Goal: Task Accomplishment & Management: Manage account settings

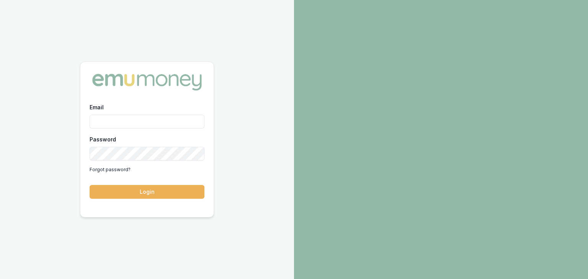
click at [132, 111] on div "Email" at bounding box center [147, 116] width 115 height 26
click at [125, 108] on div "Email" at bounding box center [147, 116] width 115 height 26
click at [118, 121] on input "Email" at bounding box center [147, 122] width 115 height 14
type input "baron.ketterman@emumoney.com.au"
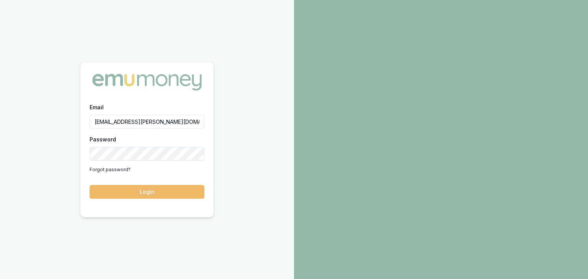
click at [139, 192] on button "Login" at bounding box center [147, 192] width 115 height 14
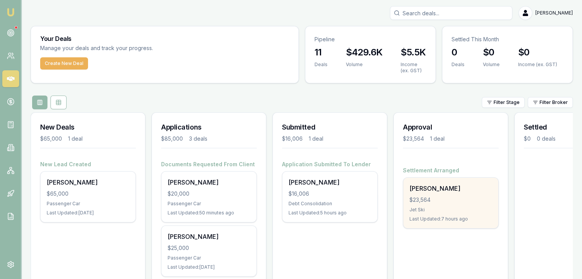
click at [438, 191] on div "[PERSON_NAME]" at bounding box center [451, 188] width 83 height 9
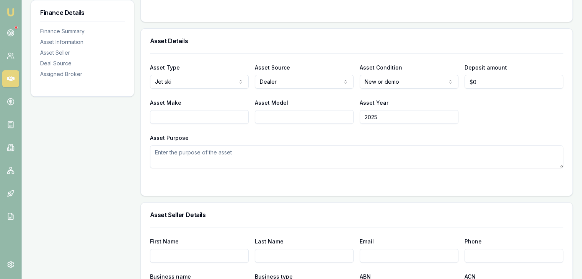
scroll to position [38, 0]
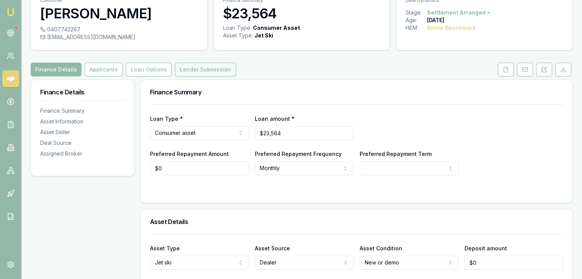
click at [183, 68] on button "Lender Submission" at bounding box center [205, 70] width 61 height 14
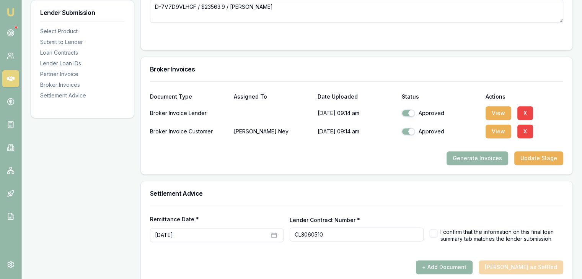
scroll to position [881, 0]
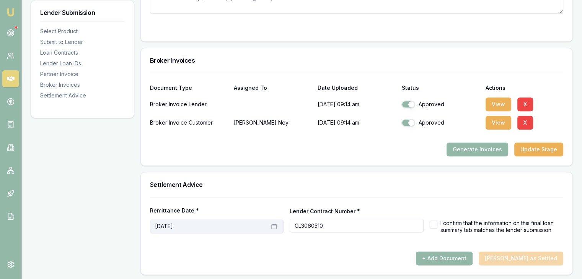
click at [274, 224] on icon "button" at bounding box center [274, 227] width 6 height 6
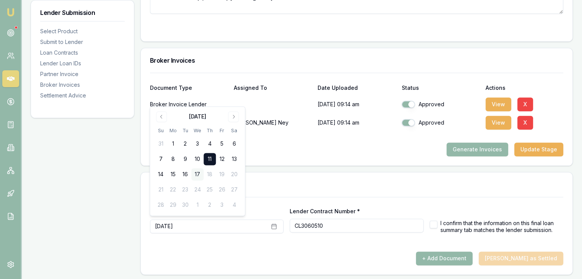
click at [198, 173] on button "17" at bounding box center [197, 175] width 12 height 12
click at [435, 224] on button "button" at bounding box center [434, 225] width 8 height 8
checkbox input "true"
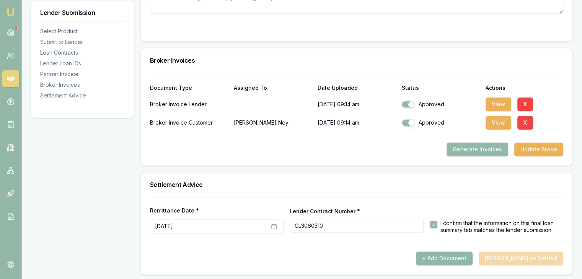
click at [470, 256] on button "+ Add Document" at bounding box center [444, 259] width 57 height 14
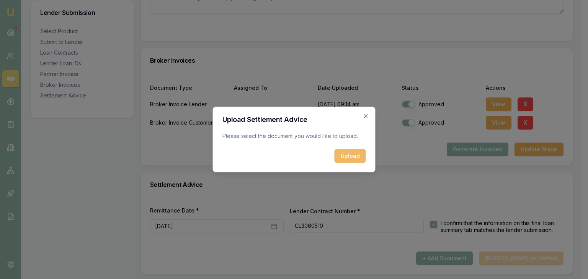
click at [347, 157] on button "Upload" at bounding box center [350, 156] width 31 height 14
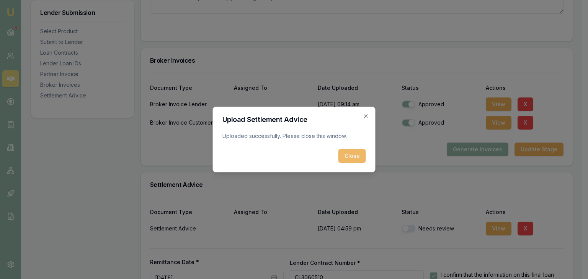
click at [356, 157] on button "Close" at bounding box center [352, 156] width 28 height 14
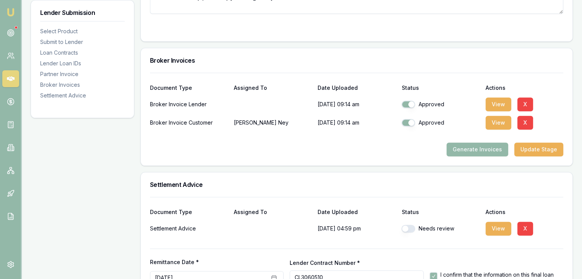
click at [415, 226] on button "button" at bounding box center [409, 229] width 14 height 8
checkbox input "true"
click at [494, 227] on button "View" at bounding box center [499, 229] width 26 height 14
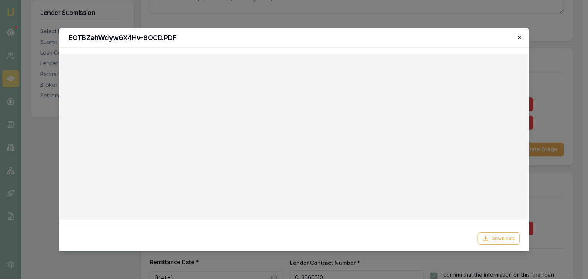
click at [521, 35] on icon "button" at bounding box center [519, 37] width 6 height 6
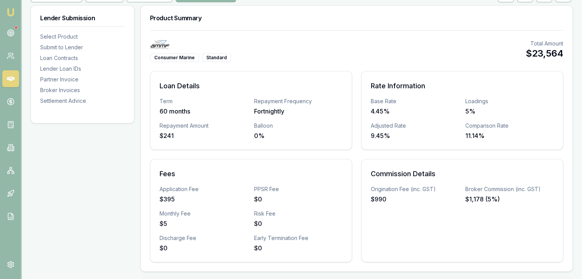
scroll to position [0, 0]
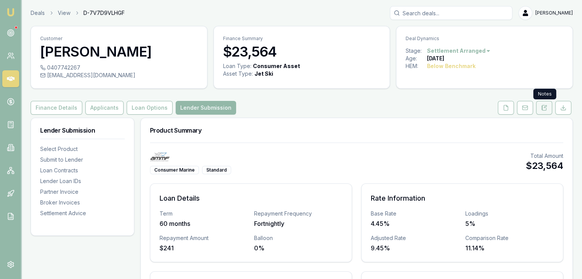
click at [544, 108] on icon at bounding box center [544, 108] width 6 height 6
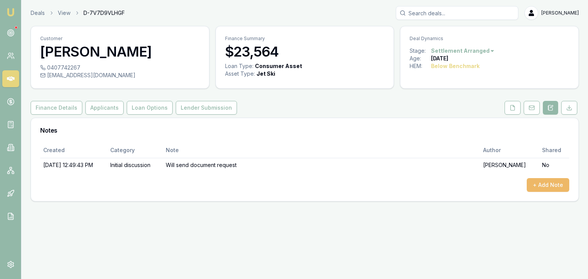
click at [539, 187] on button "+ Add Note" at bounding box center [548, 185] width 42 height 14
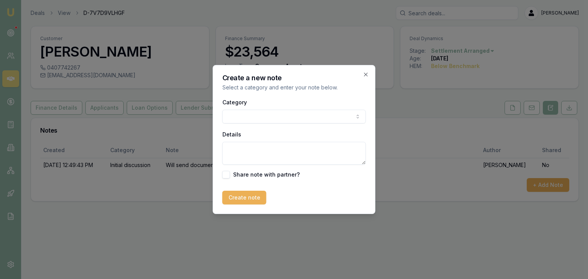
click at [300, 115] on body "Emu Broker Deals View D-7V7D9VLHGF Baron Ketterman Toggle Menu Customer Harriso…" at bounding box center [294, 139] width 588 height 279
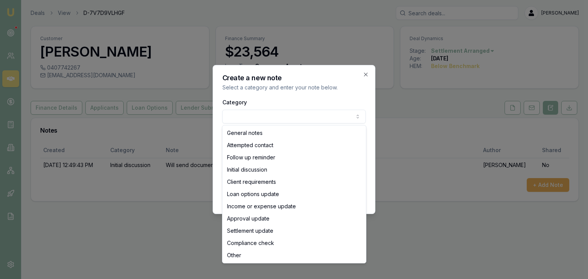
select select "CLIENT_REQUIREMENTS"
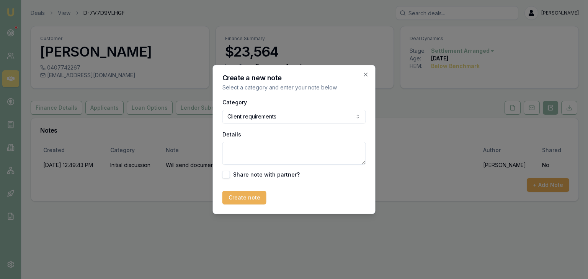
click at [270, 148] on textarea "Details" at bounding box center [294, 153] width 144 height 23
type textarea "Went over options"
click at [247, 198] on button "Create note" at bounding box center [244, 198] width 44 height 14
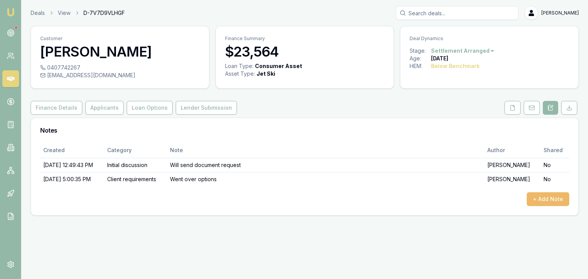
click at [544, 198] on button "+ Add Note" at bounding box center [548, 200] width 42 height 14
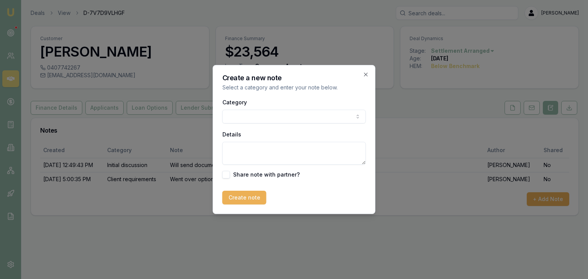
click at [287, 114] on body "Emu Broker Deals View D-7V7D9VLHGF Baron Ketterman Toggle Menu Customer Harriso…" at bounding box center [294, 139] width 588 height 279
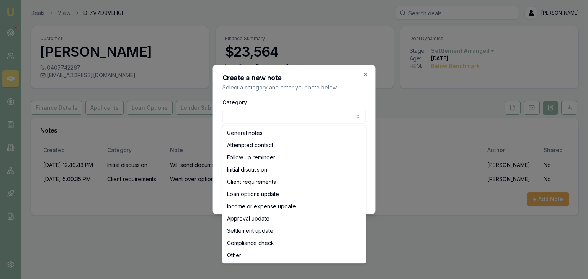
select select "INCOME_OR_EXPENSE_UPDATE"
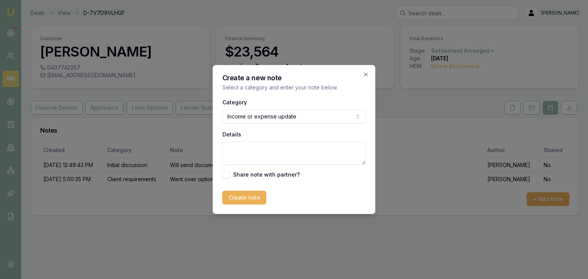
click at [258, 149] on textarea "Details" at bounding box center [294, 153] width 144 height 23
type textarea "Documents provided"
click at [243, 199] on button "Create note" at bounding box center [244, 198] width 44 height 14
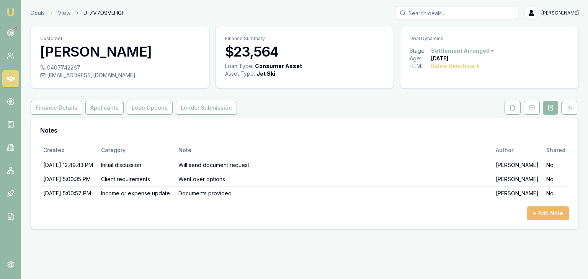
click at [539, 221] on button "+ Add Note" at bounding box center [548, 214] width 42 height 14
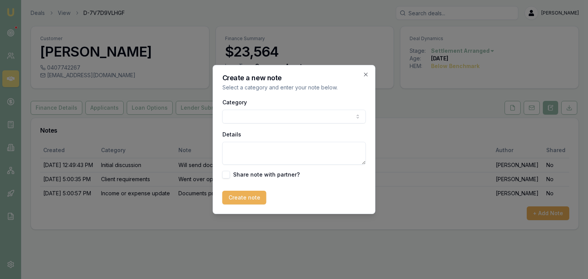
click at [253, 117] on body "Emu Broker Deals View D-7V7D9VLHGF Baron Ketterman Toggle Menu Customer Harriso…" at bounding box center [294, 139] width 588 height 279
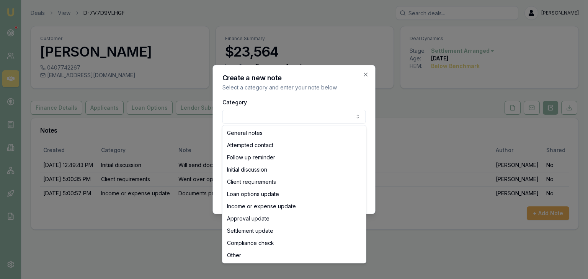
select select "SETTLEMENT_UPDATE"
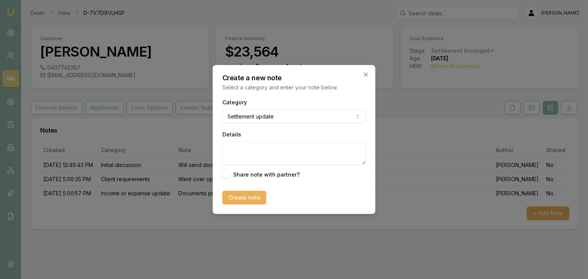
click at [258, 154] on textarea "Details" at bounding box center [294, 153] width 144 height 23
type textarea "Settled"
click at [242, 198] on button "Create note" at bounding box center [244, 198] width 44 height 14
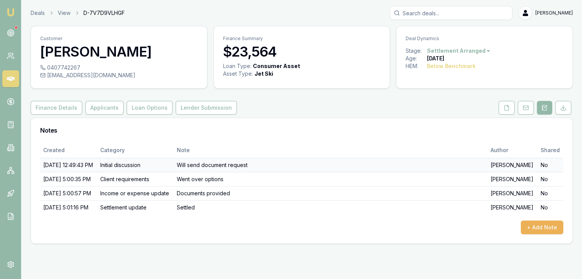
scroll to position [1, 0]
click at [189, 109] on button "Lender Submission" at bounding box center [206, 108] width 61 height 14
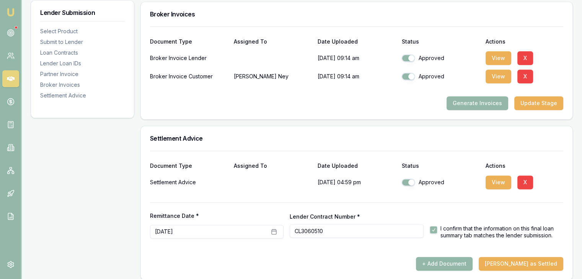
scroll to position [933, 0]
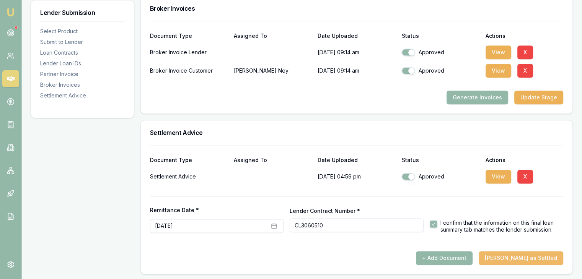
click at [515, 255] on button "Mark Deal as Settled" at bounding box center [521, 259] width 85 height 14
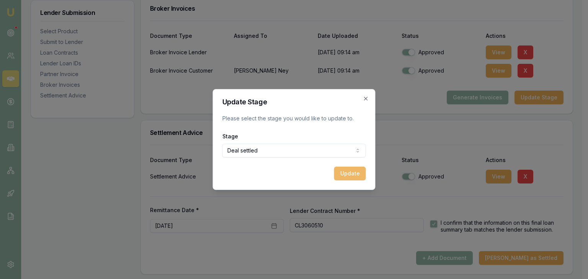
click at [345, 173] on button "Update" at bounding box center [350, 174] width 32 height 14
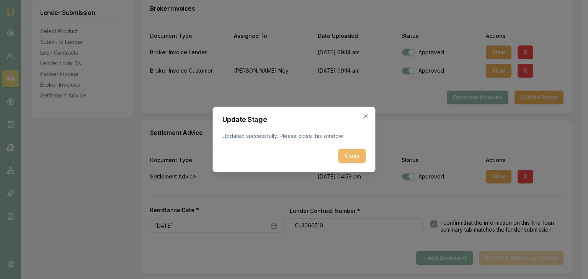
click at [358, 157] on button "Close" at bounding box center [352, 156] width 28 height 14
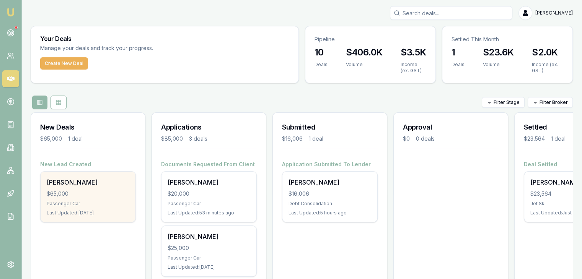
click at [86, 199] on div "Ben Matthews $65,000 Passenger Car Last Updated: 2 days ago" at bounding box center [88, 197] width 95 height 51
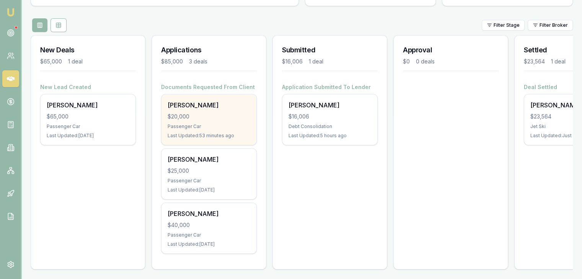
scroll to position [85, 0]
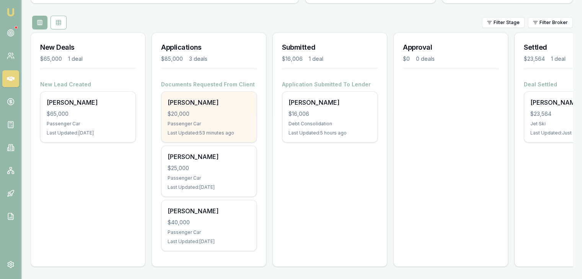
click at [206, 104] on div "Taliya Smith $20,000 Passenger Car Last Updated: 53 minutes ago" at bounding box center [209, 117] width 95 height 51
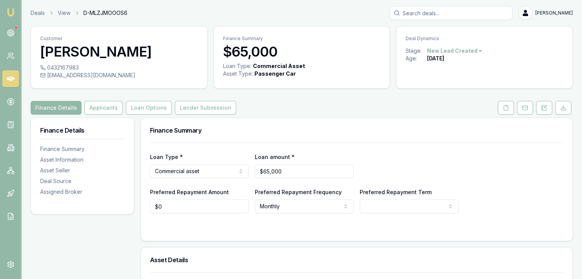
click at [471, 51] on html "Emu Broker Deals View D-MLZJMOOOS6 [PERSON_NAME] Toggle Menu Customer [PERSON_N…" at bounding box center [291, 139] width 582 height 279
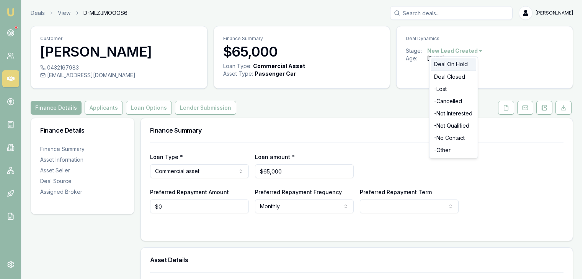
click at [454, 65] on div "Deal On Hold" at bounding box center [453, 64] width 45 height 12
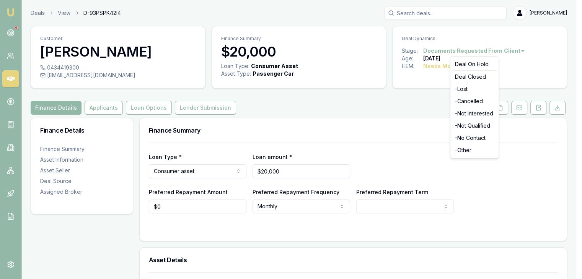
click at [521, 50] on html "Emu Broker Deals View D-93PSPK42I4 Baron Ketterman Toggle Menu Customer Taliya …" at bounding box center [291, 139] width 582 height 279
click at [477, 138] on div "- No Contact" at bounding box center [474, 138] width 45 height 12
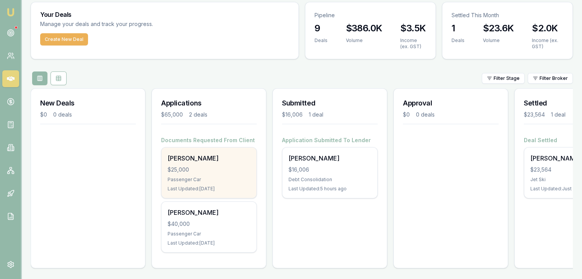
scroll to position [31, 0]
